Goal: Navigation & Orientation: Find specific page/section

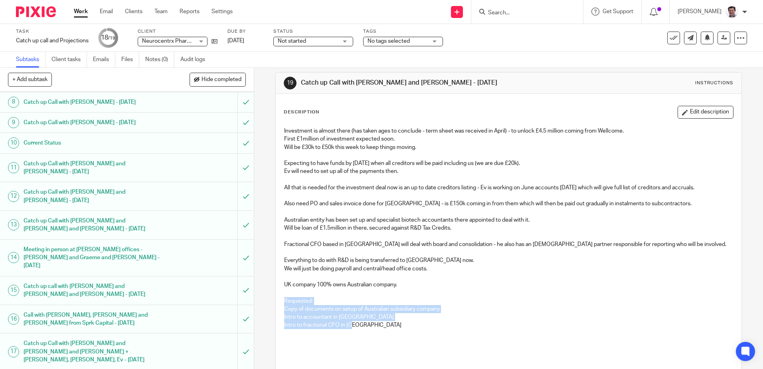
scroll to position [161, 0]
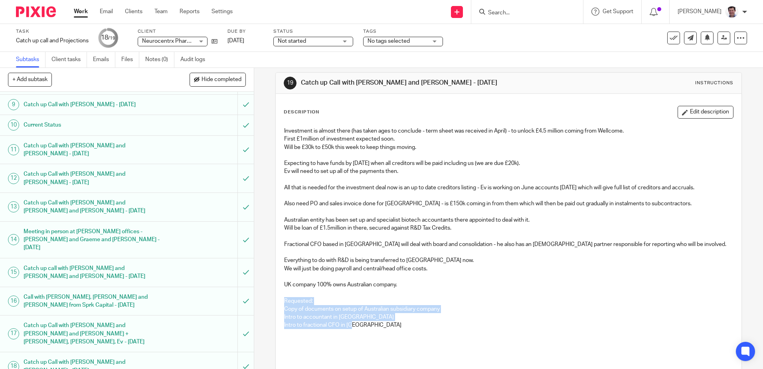
click at [109, 356] on h1 "Catch up Call with [PERSON_NAME] and [PERSON_NAME] - [DATE]" at bounding box center [92, 366] width 137 height 20
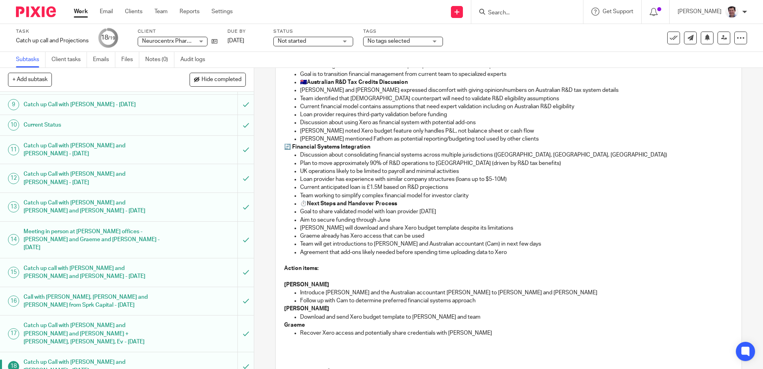
scroll to position [177, 0]
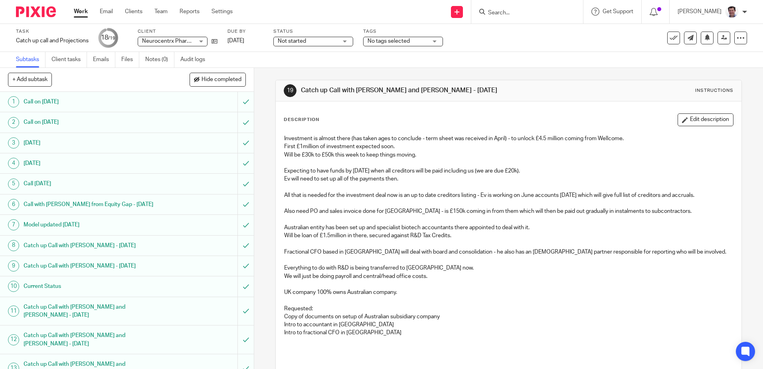
click at [118, 340] on h1 "Catch up Call with [PERSON_NAME] and [PERSON_NAME] - [DATE]" at bounding box center [92, 339] width 137 height 20
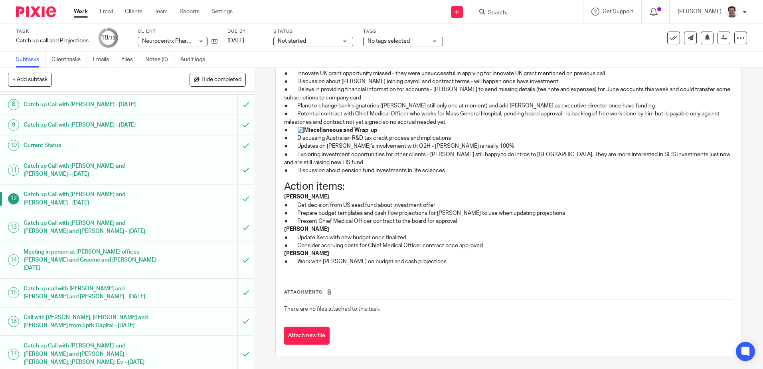
scroll to position [161, 0]
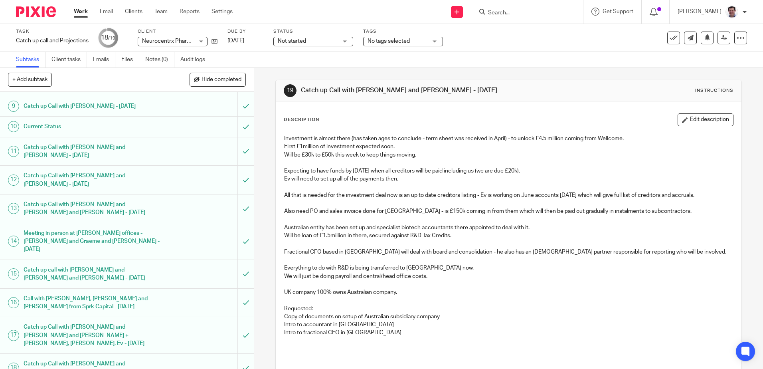
scroll to position [161, 0]
click at [137, 356] on h1 "Catch up Call with [PERSON_NAME] and [PERSON_NAME] - [DATE]" at bounding box center [92, 366] width 137 height 20
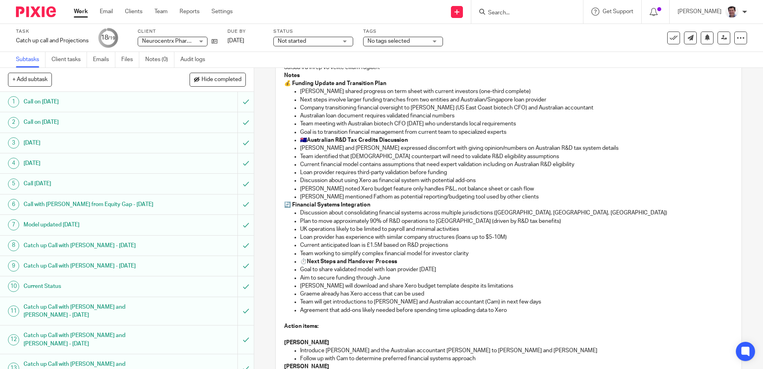
scroll to position [199, 0]
